Goal: Task Accomplishment & Management: Manage account settings

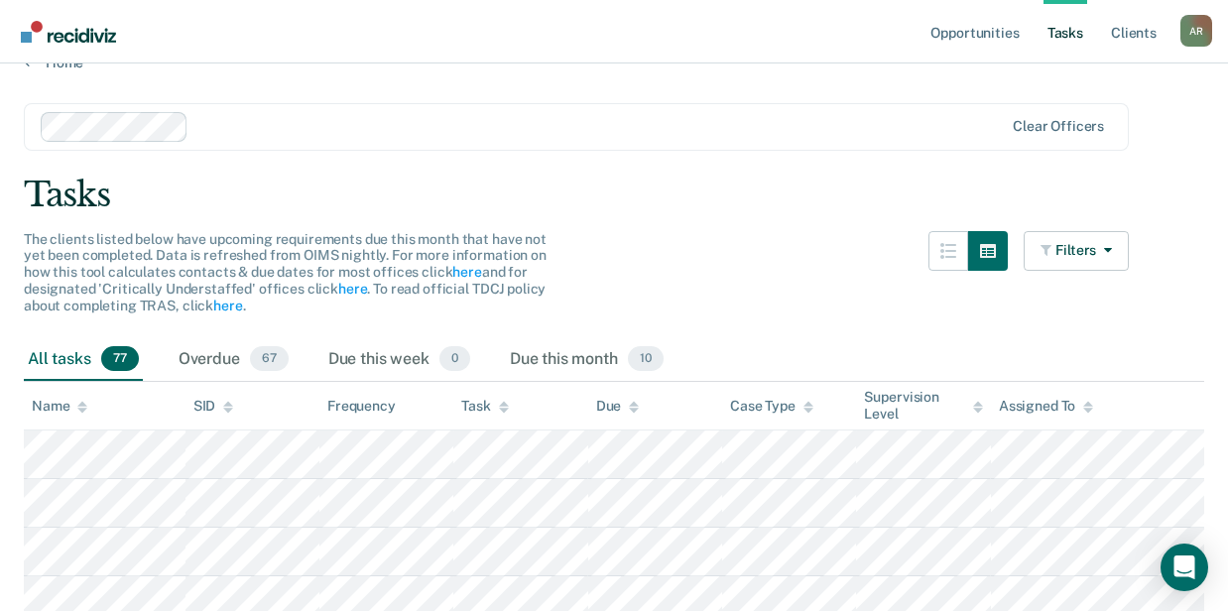
scroll to position [65, 0]
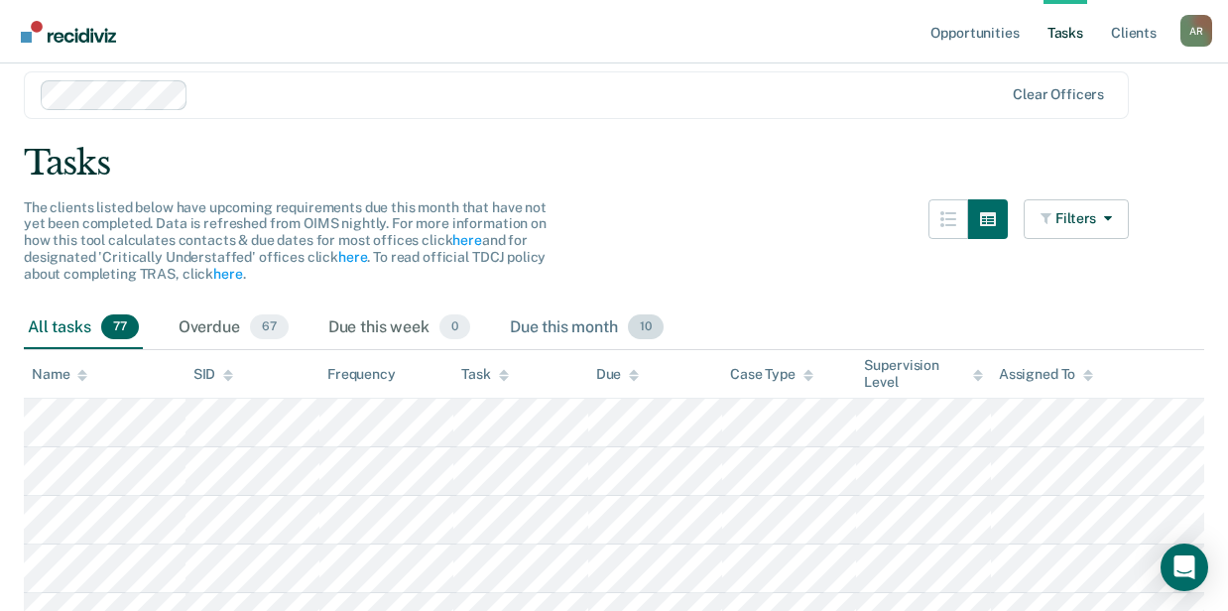
click at [576, 333] on div "Due this month 10" at bounding box center [587, 329] width 162 height 44
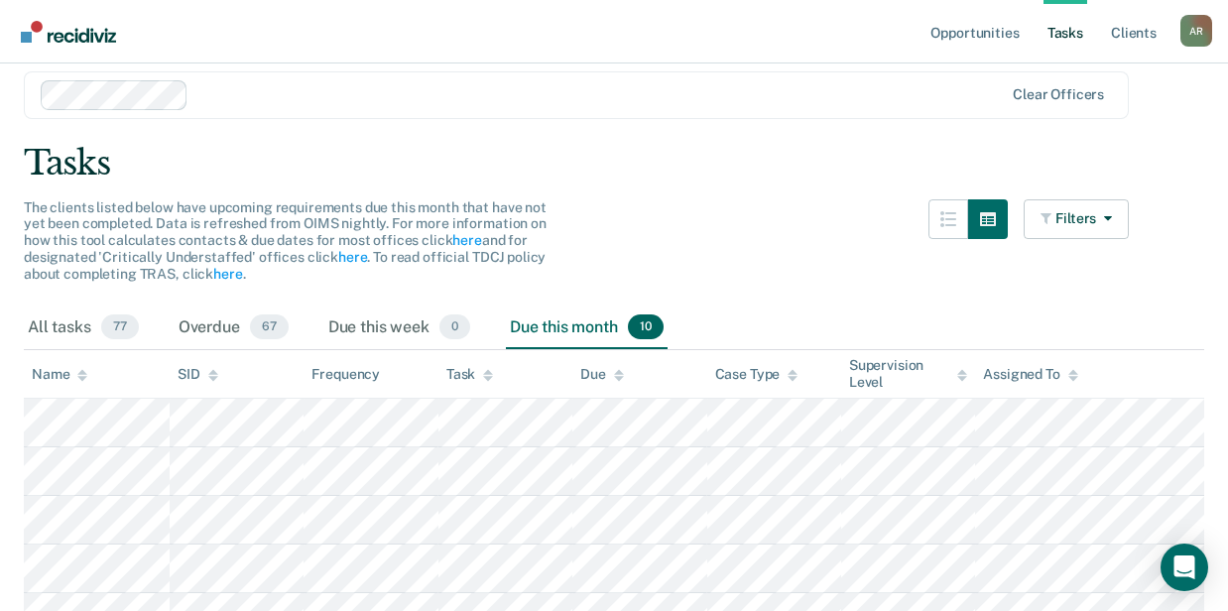
click at [481, 371] on div "Task" at bounding box center [470, 374] width 47 height 17
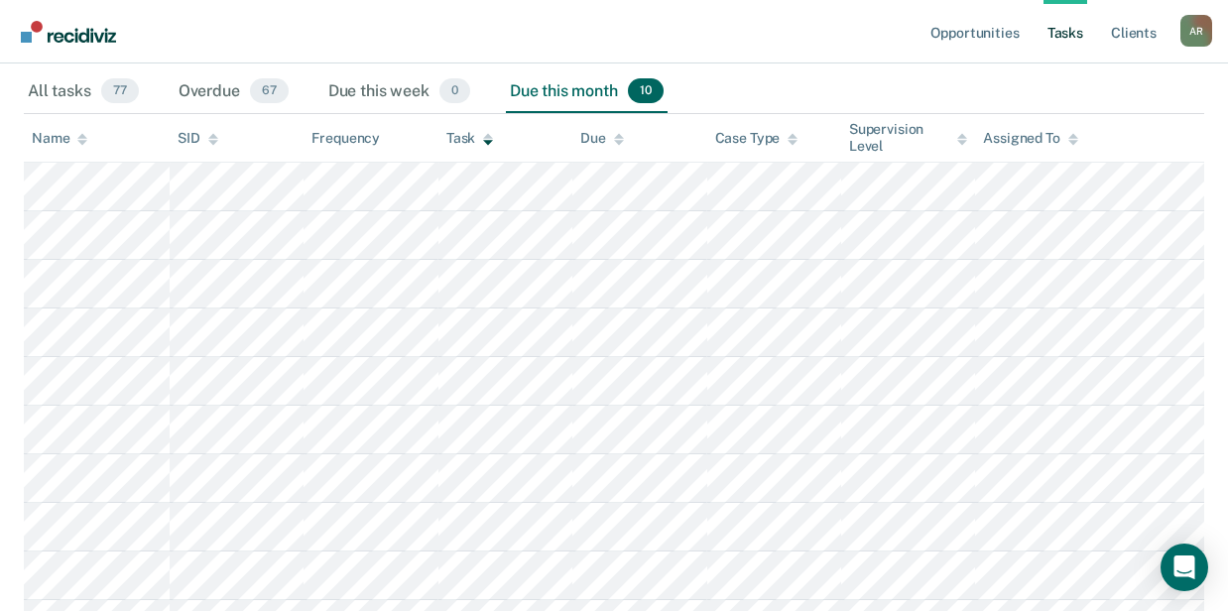
scroll to position [163, 0]
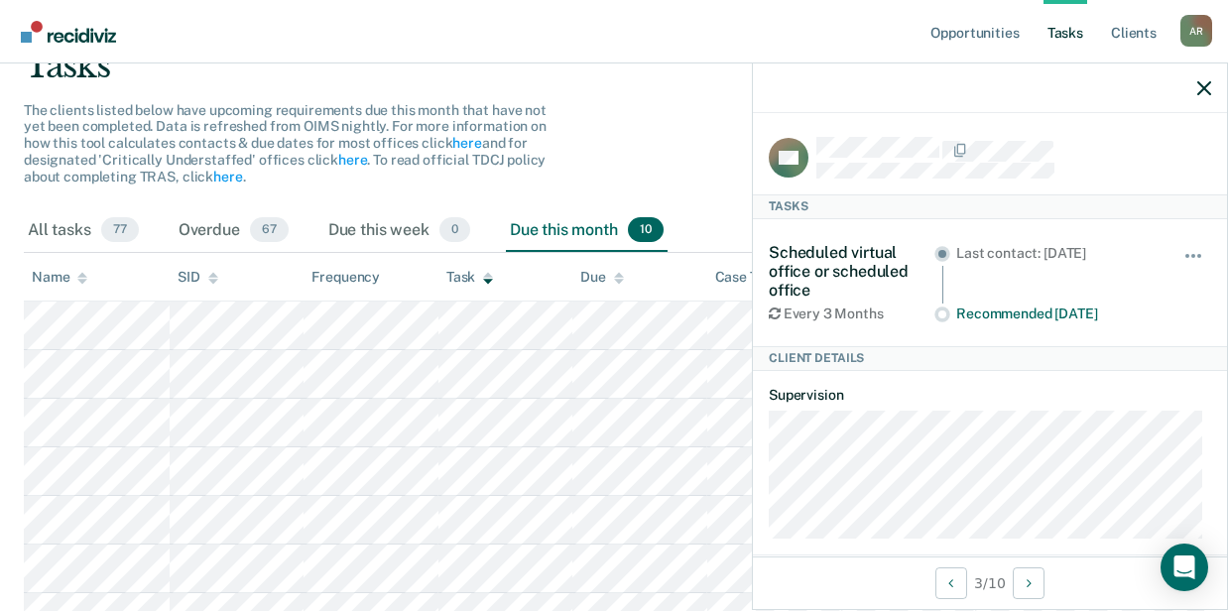
click at [695, 99] on main "Clear officers Tasks The clients listed below have upcoming requirements due th…" at bounding box center [614, 401] width 1228 height 919
click at [1203, 86] on icon "button" at bounding box center [1205, 88] width 14 height 14
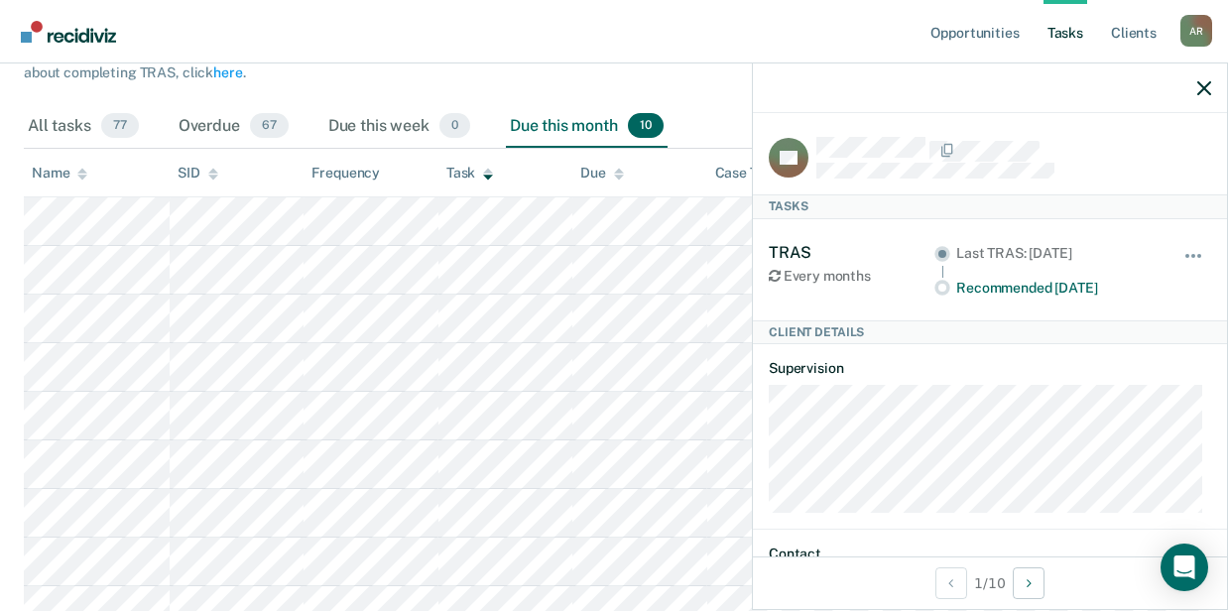
scroll to position [97, 0]
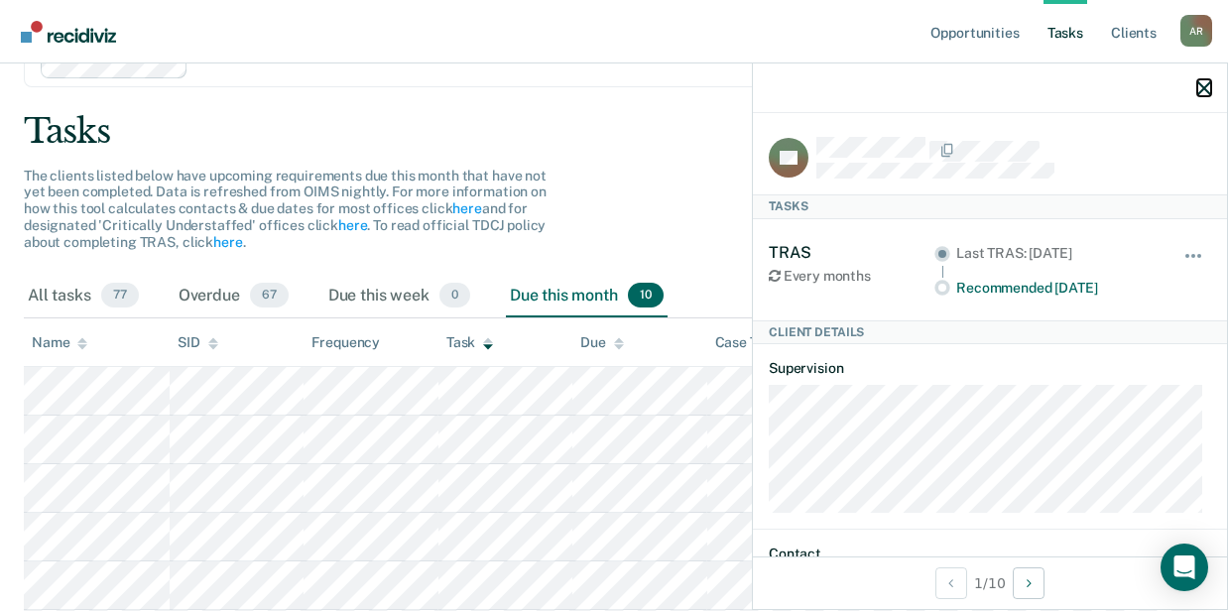
click at [1201, 90] on icon "button" at bounding box center [1205, 88] width 14 height 14
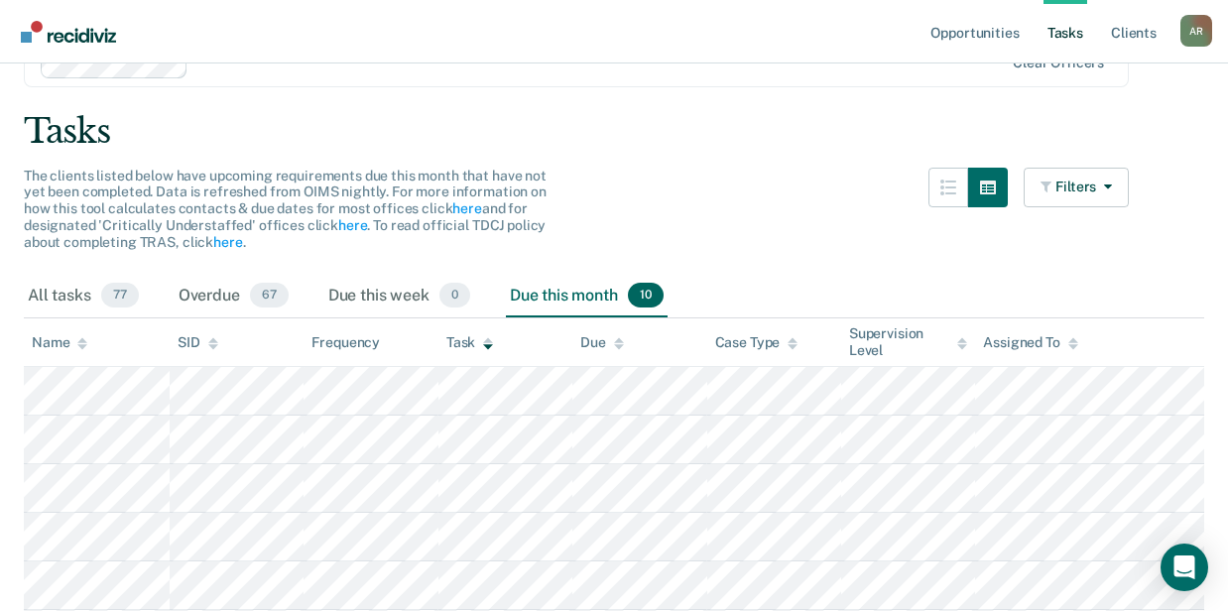
drag, startPoint x: 500, startPoint y: 124, endPoint x: 468, endPoint y: 64, distance: 68.4
click at [501, 121] on div "Tasks" at bounding box center [614, 131] width 1181 height 41
